Goal: Check status: Check status

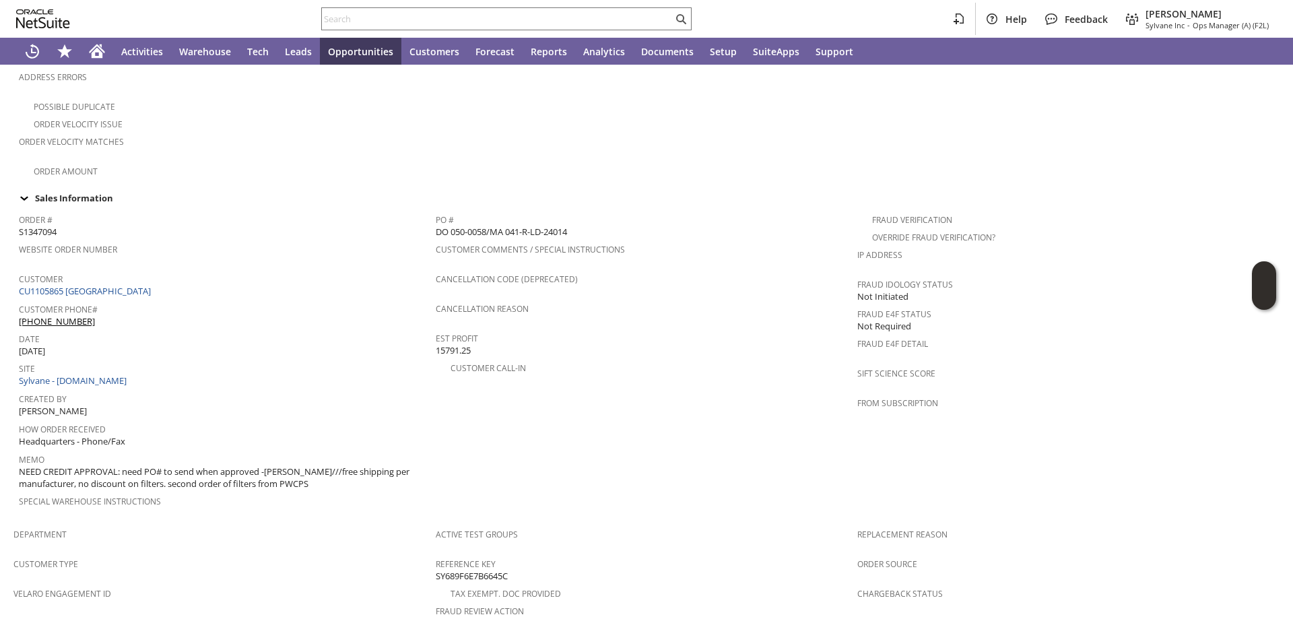
scroll to position [337, 0]
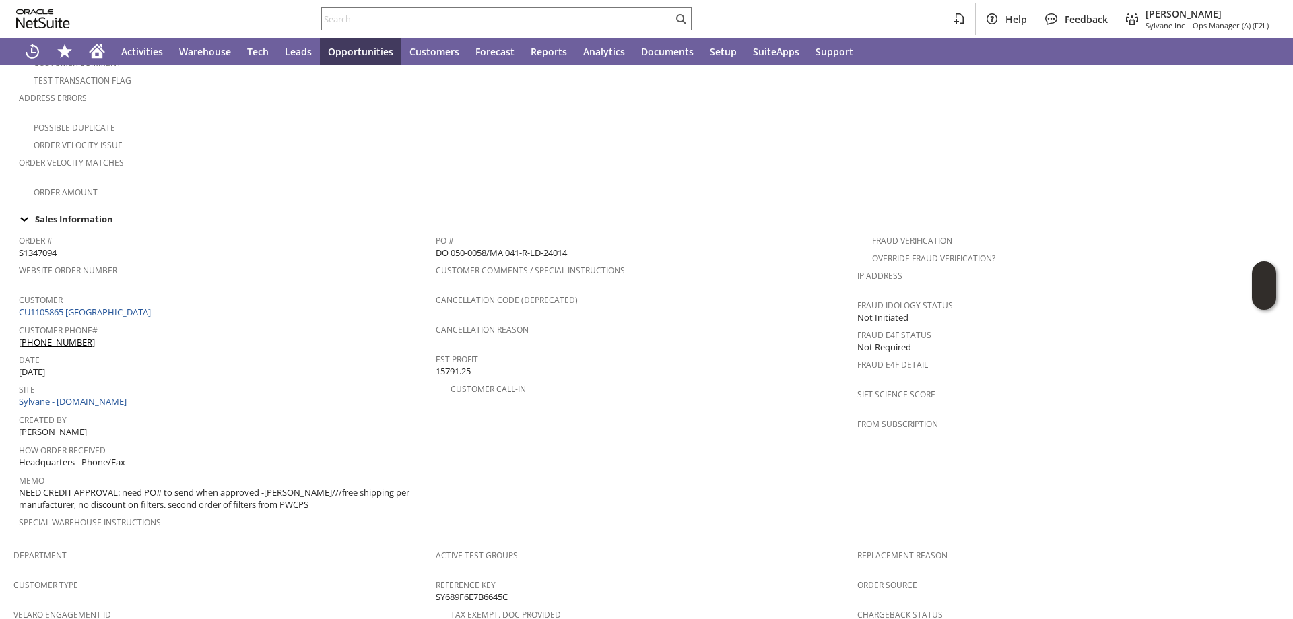
click at [236, 269] on div "Website Order Number" at bounding box center [224, 275] width 410 height 28
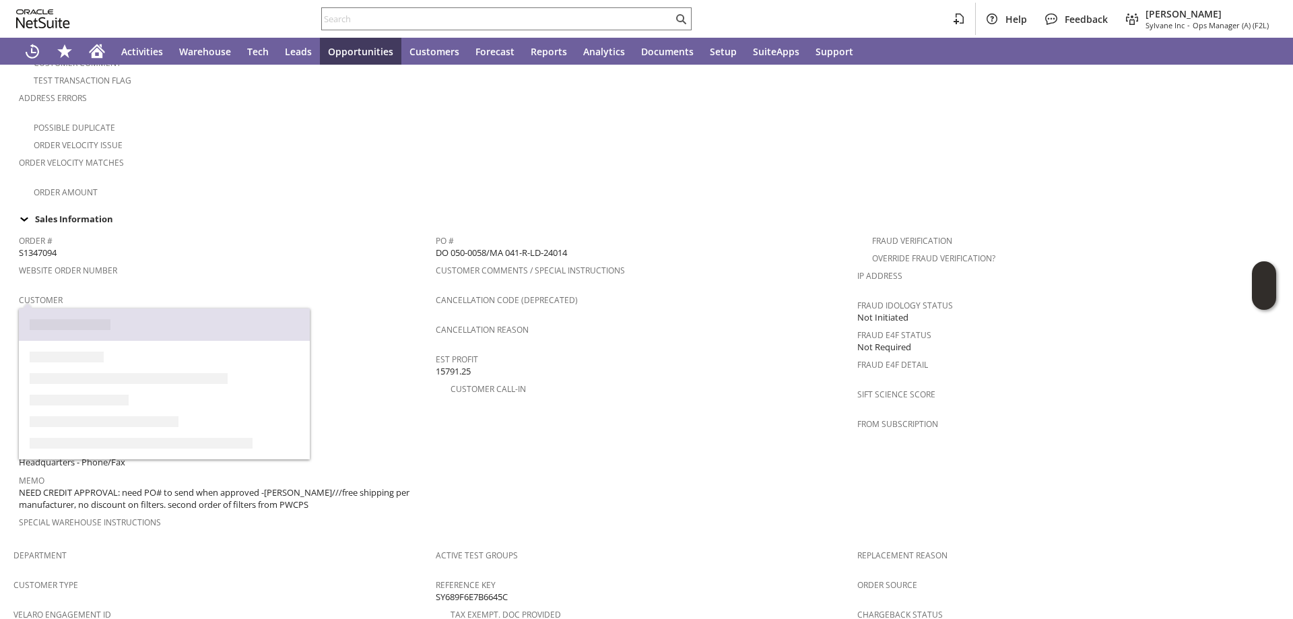
drag, startPoint x: 163, startPoint y: 301, endPoint x: 174, endPoint y: 301, distance: 10.8
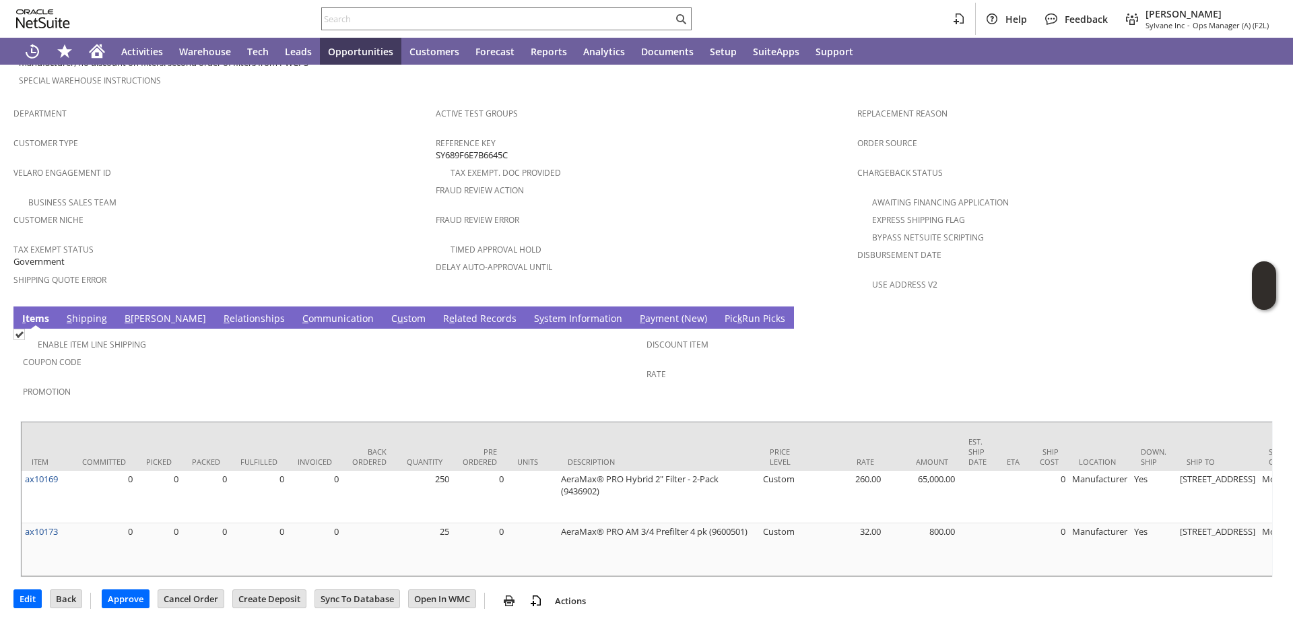
click at [89, 312] on link "S hipping" at bounding box center [86, 319] width 47 height 15
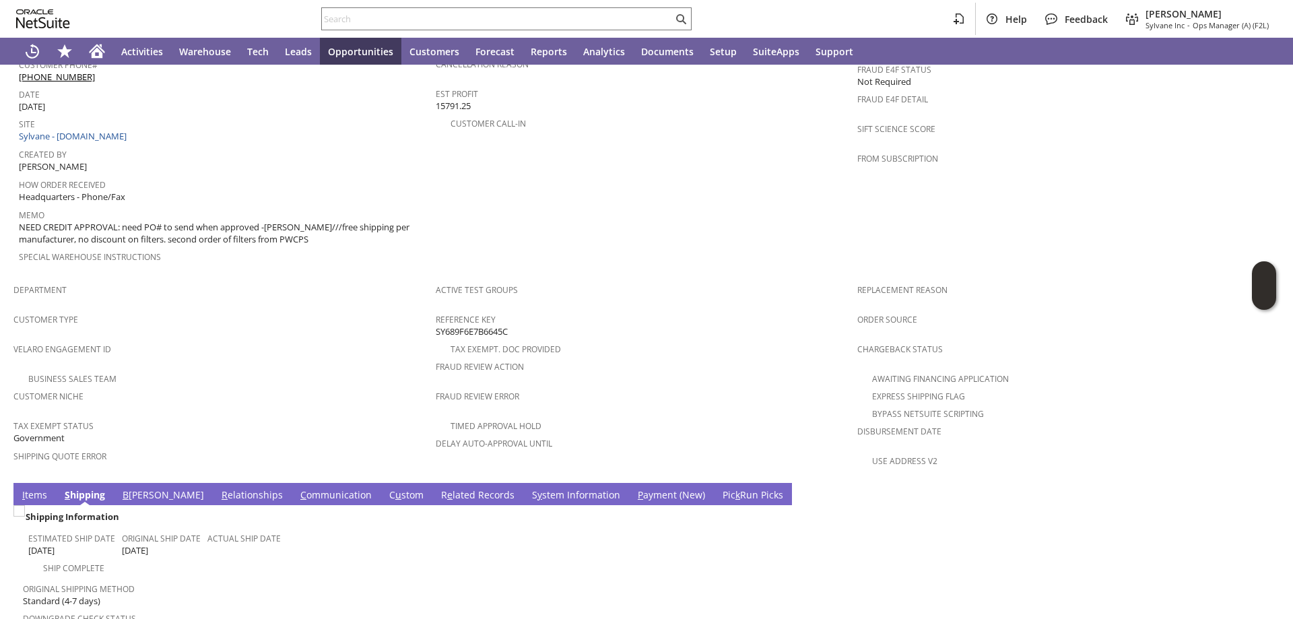
scroll to position [737, 0]
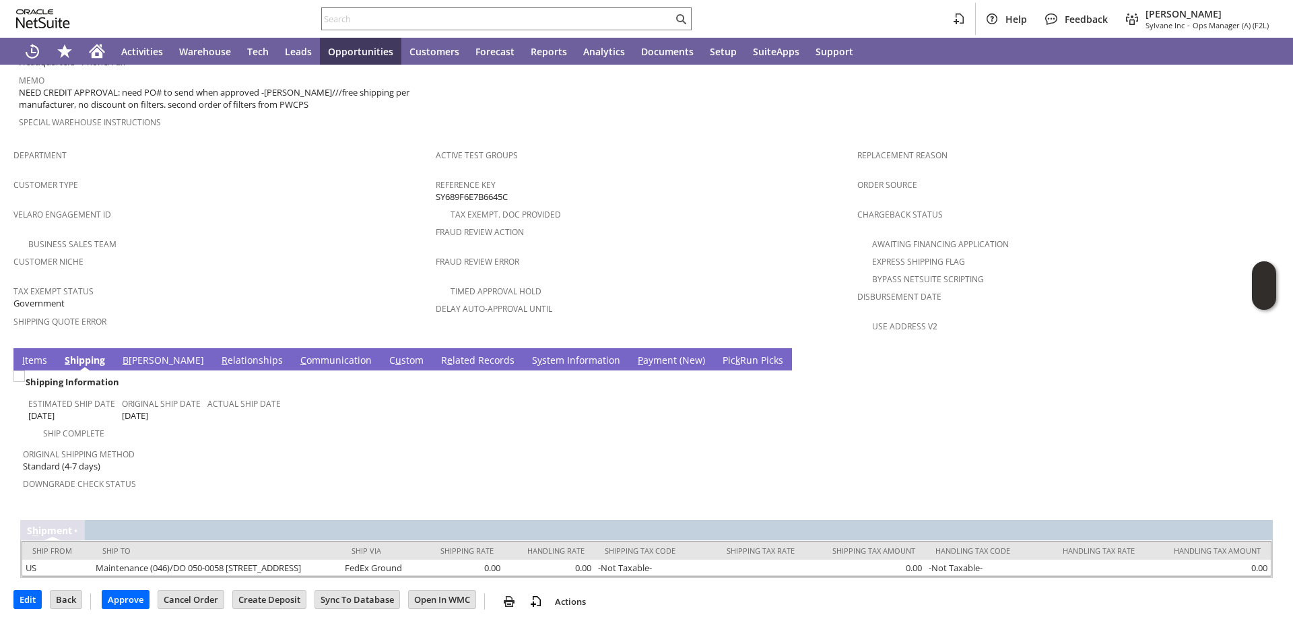
click at [137, 353] on link "B [PERSON_NAME]" at bounding box center [163, 360] width 88 height 15
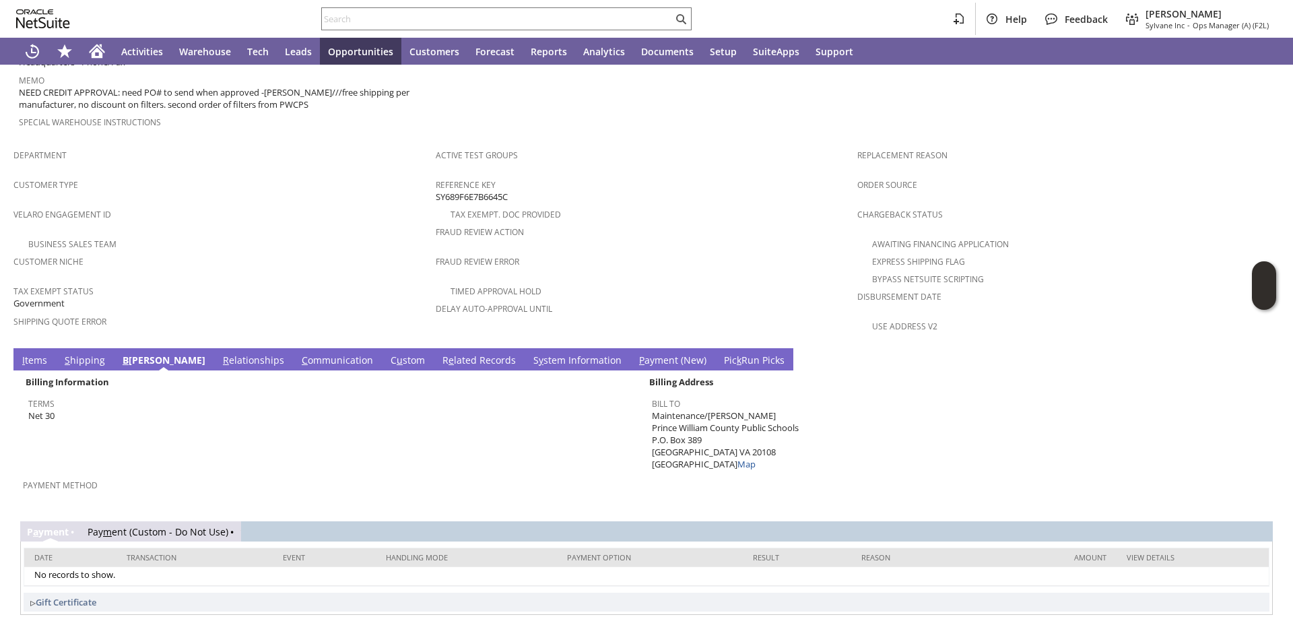
click at [32, 348] on td "I tems" at bounding box center [34, 359] width 42 height 22
click at [35, 353] on link "I tems" at bounding box center [35, 360] width 32 height 15
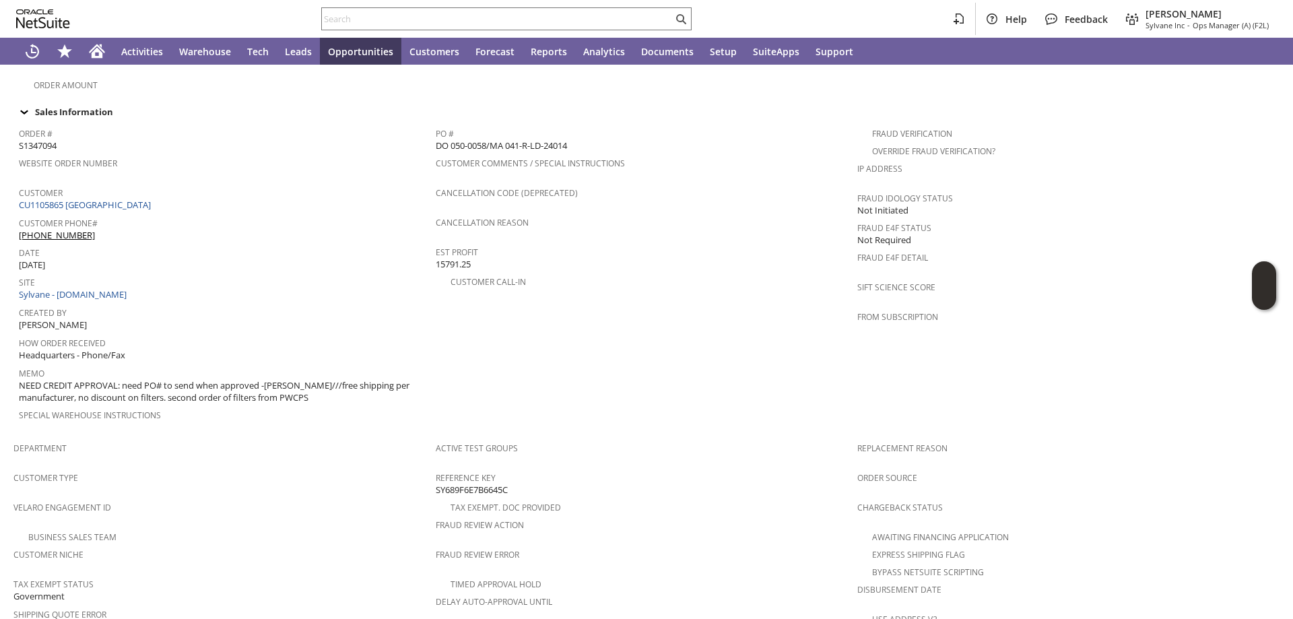
scroll to position [442, 0]
click at [36, 141] on span "S1347094" at bounding box center [38, 147] width 38 height 13
copy span "S1347094"
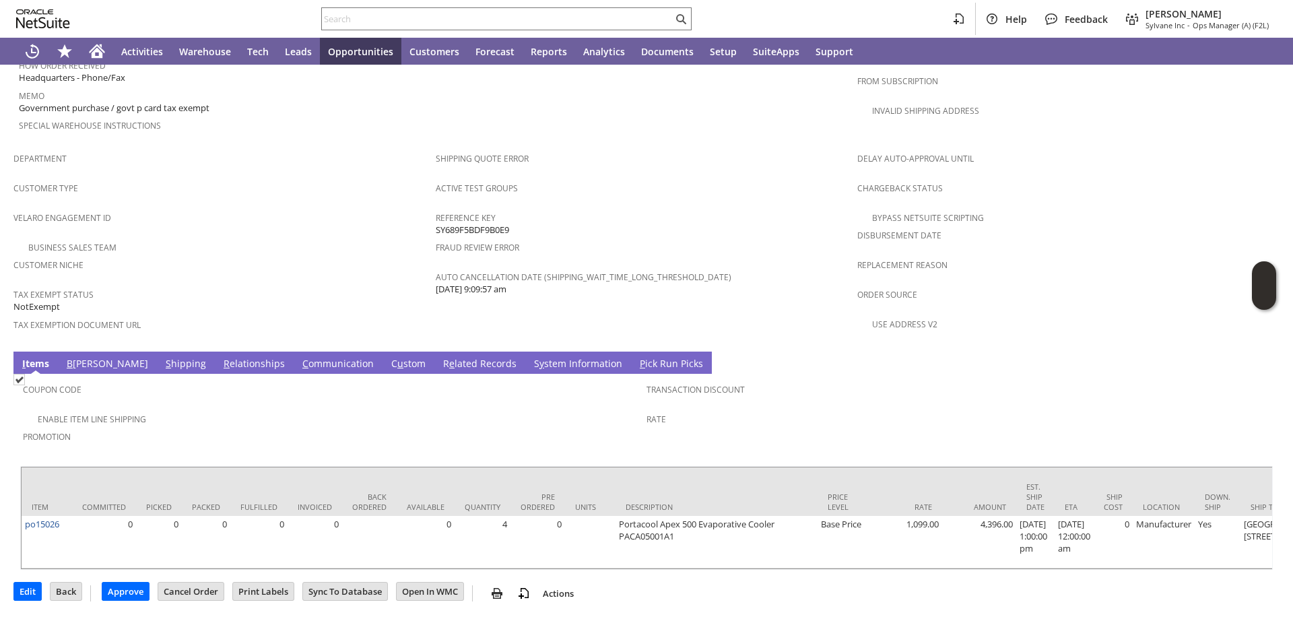
scroll to position [788, 0]
click at [162, 357] on link "S hipping" at bounding box center [185, 364] width 47 height 15
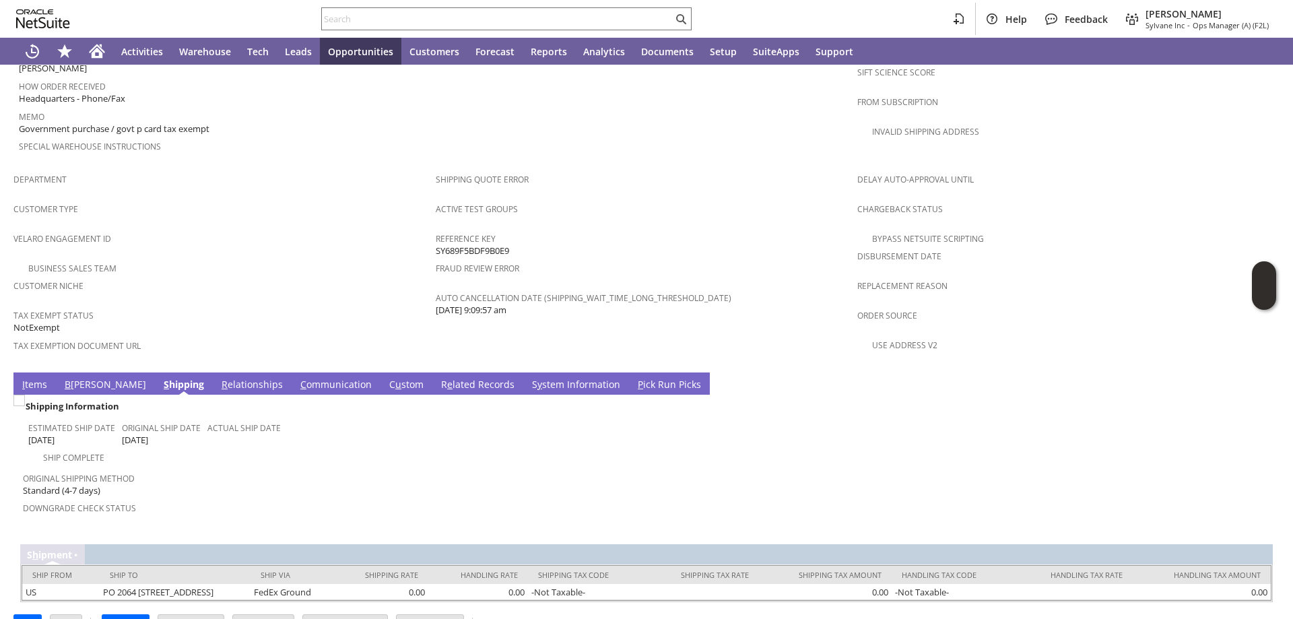
click at [69, 378] on span "B" at bounding box center [68, 384] width 6 height 13
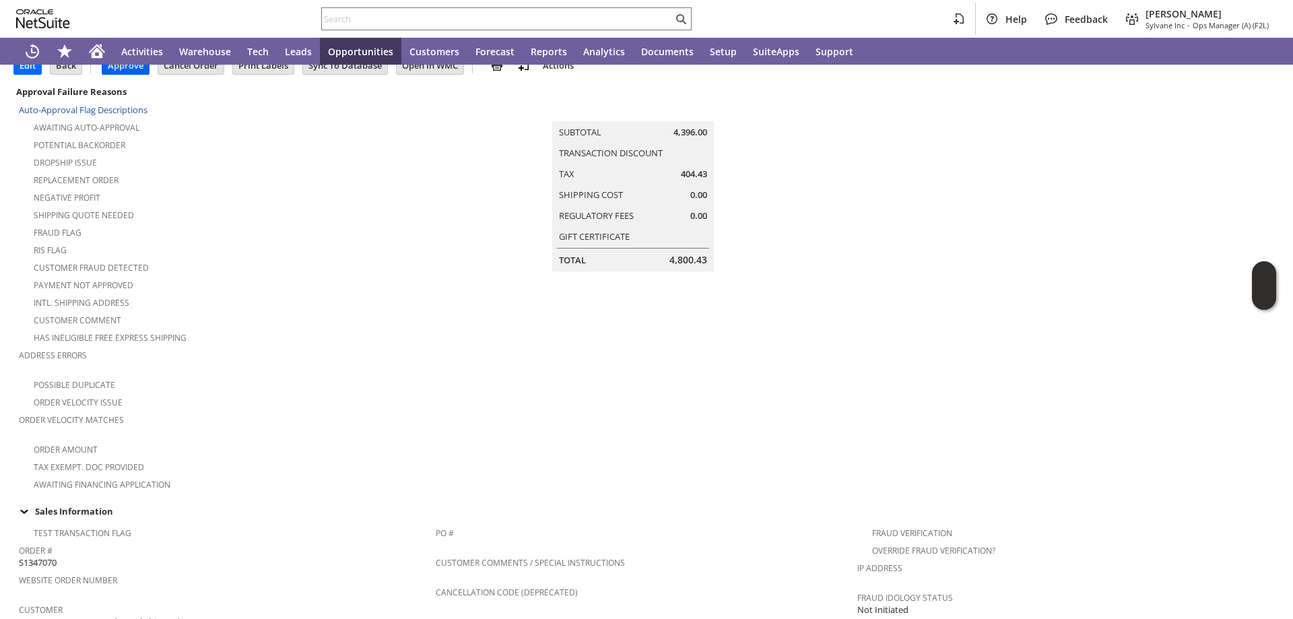
scroll to position [0, 0]
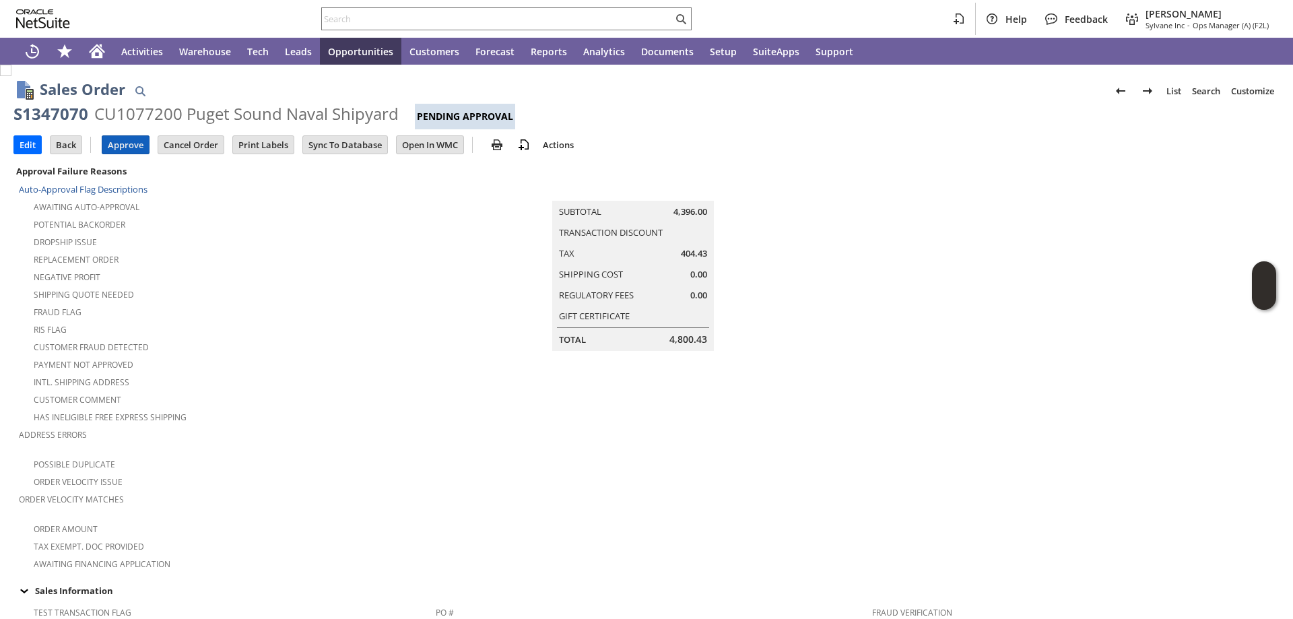
click at [120, 142] on input "Approve" at bounding box center [125, 145] width 46 height 18
